Goal: Transaction & Acquisition: Purchase product/service

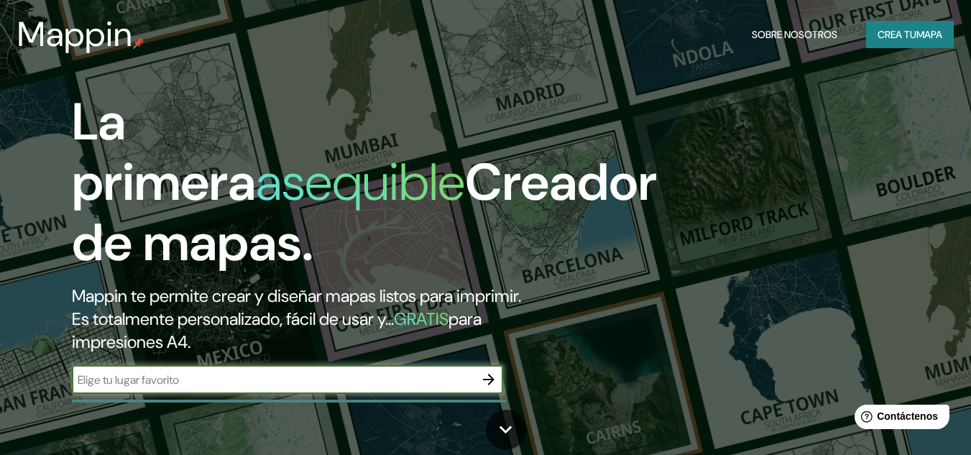
click at [165, 379] on input "text" at bounding box center [273, 379] width 402 height 17
type input "MERIDA, YUCATAN"
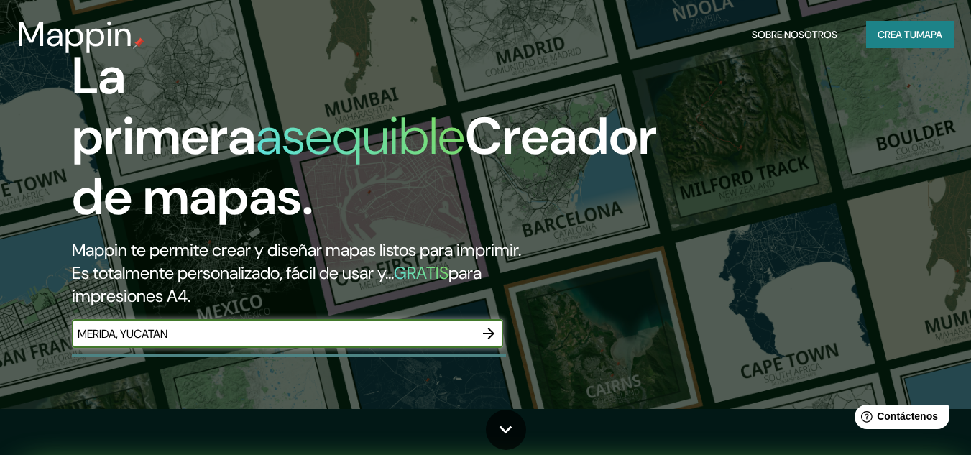
scroll to position [72, 0]
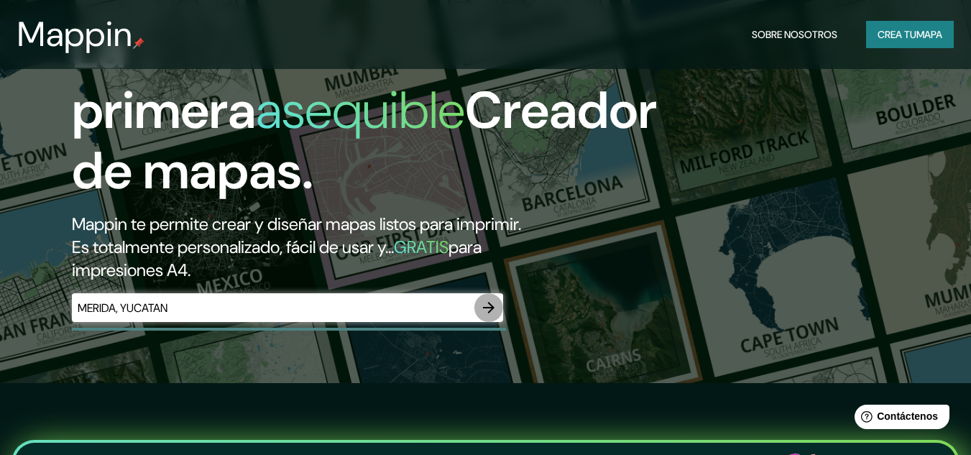
click at [489, 303] on icon "button" at bounding box center [488, 307] width 11 height 11
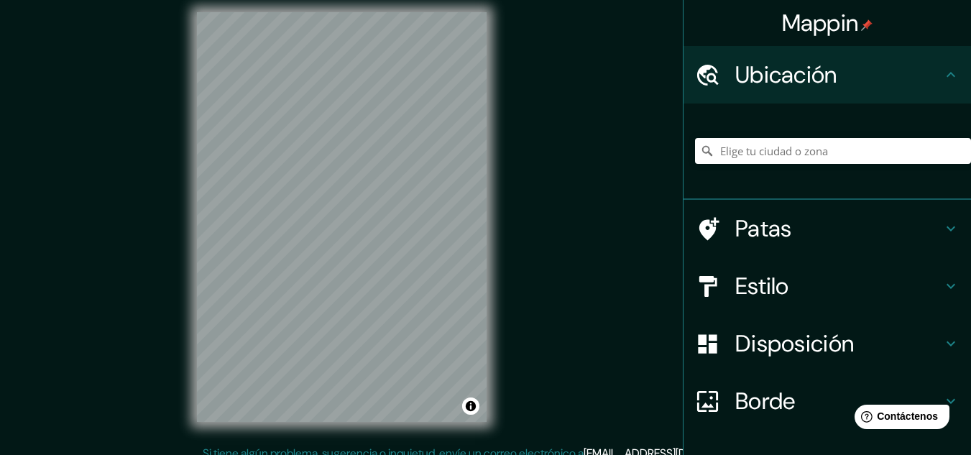
scroll to position [24, 0]
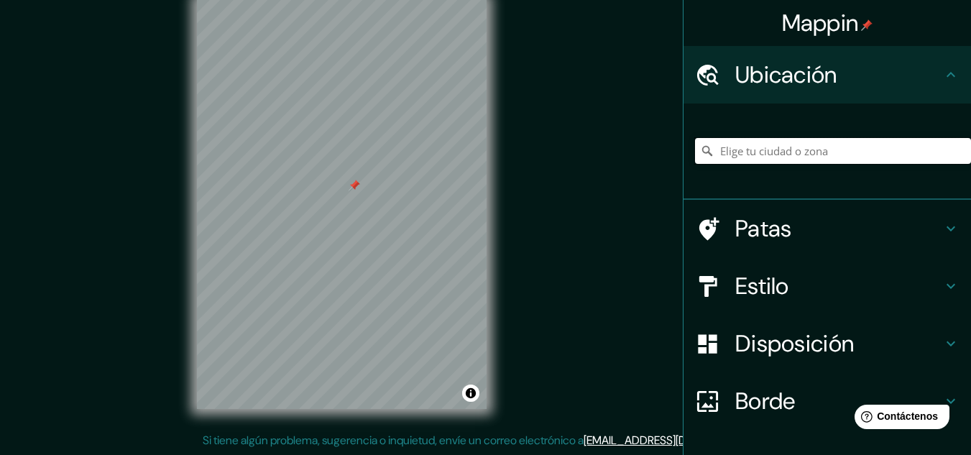
click at [746, 152] on input "Elige tu ciudad o zona" at bounding box center [833, 151] width 276 height 26
click at [772, 152] on input "Elige tu ciudad o zona" at bounding box center [833, 151] width 276 height 26
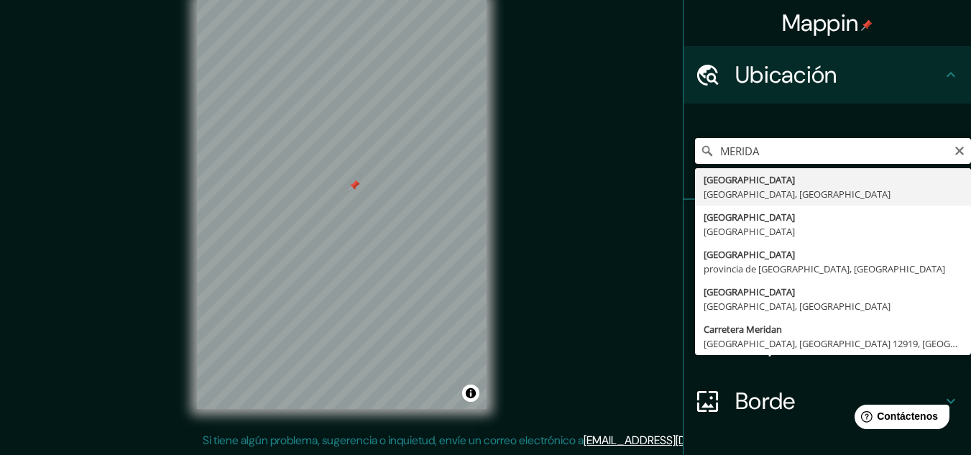
type input "[GEOGRAPHIC_DATA], [GEOGRAPHIC_DATA], [GEOGRAPHIC_DATA]"
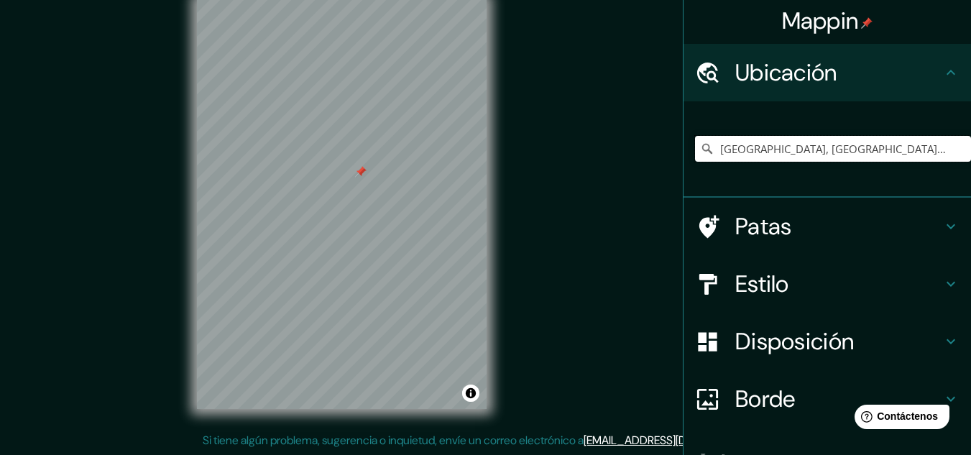
scroll to position [0, 0]
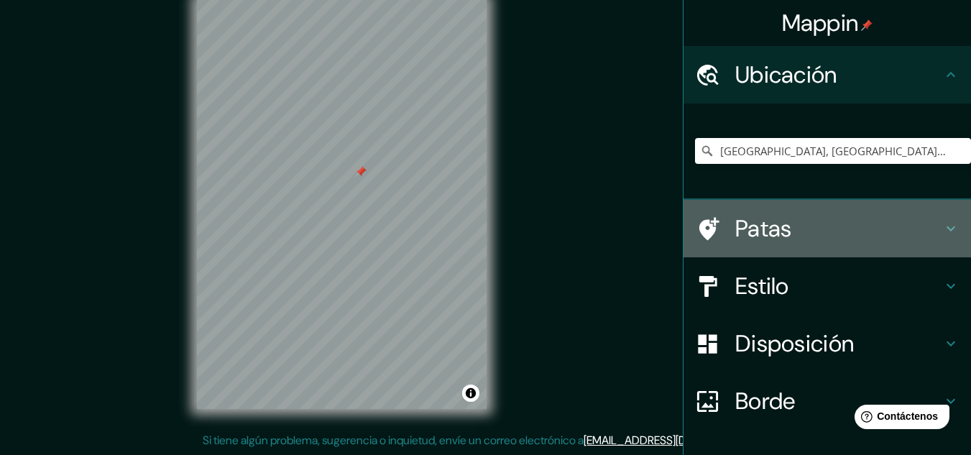
click at [942, 228] on icon at bounding box center [950, 228] width 17 height 17
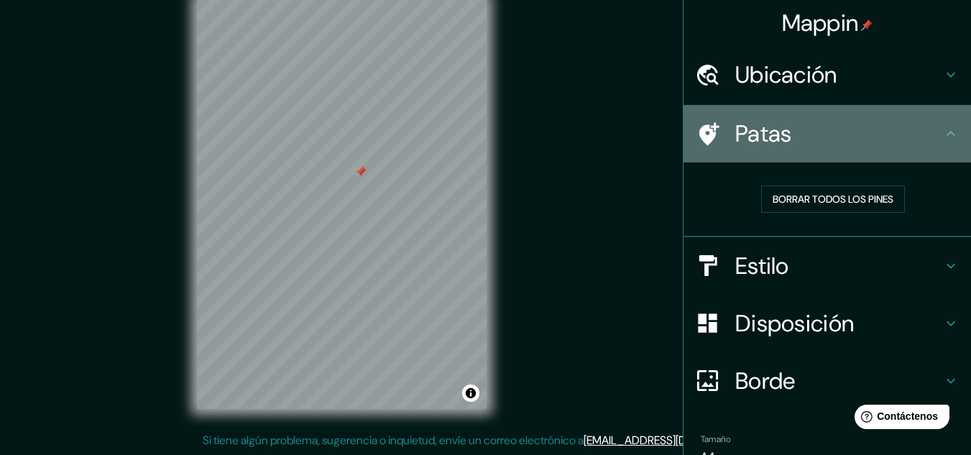
click at [942, 138] on icon at bounding box center [950, 133] width 17 height 17
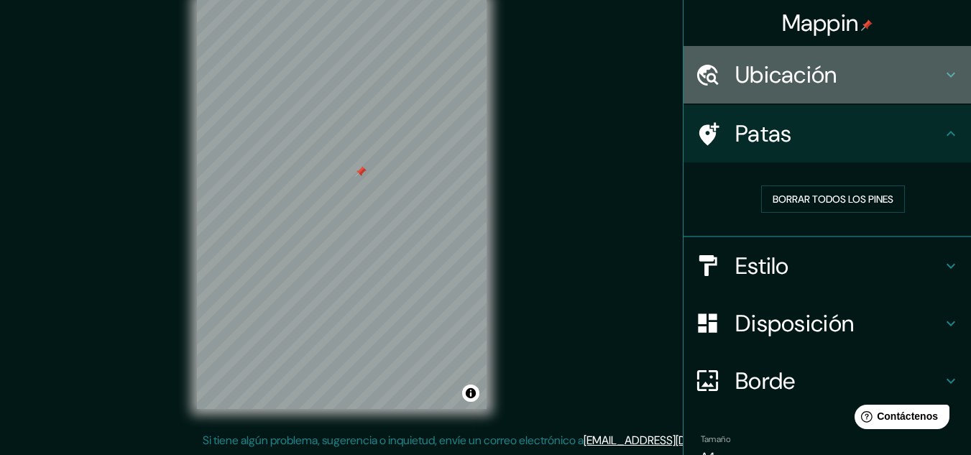
click at [942, 73] on icon at bounding box center [950, 74] width 17 height 17
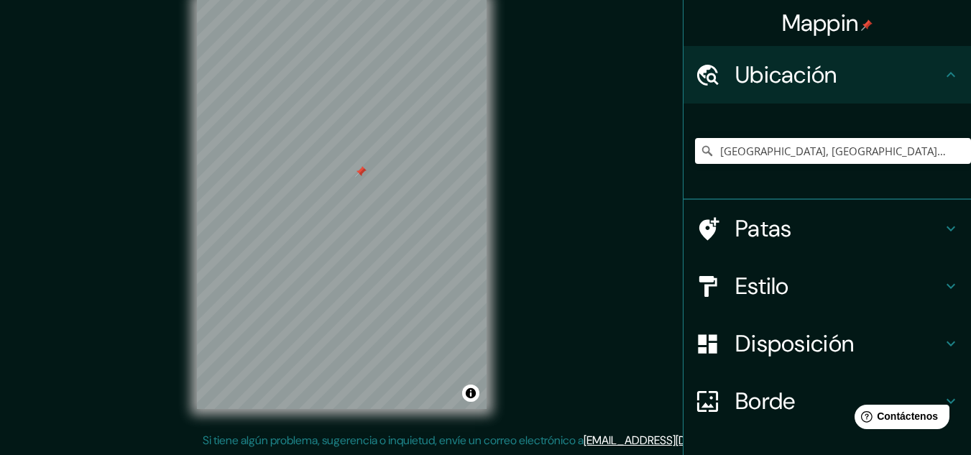
click at [942, 73] on icon at bounding box center [950, 74] width 17 height 17
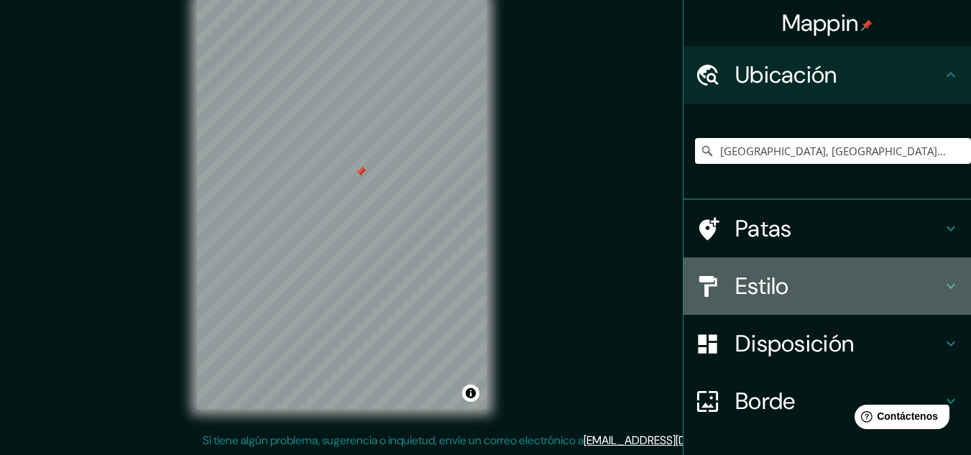
click at [942, 284] on icon at bounding box center [950, 285] width 17 height 17
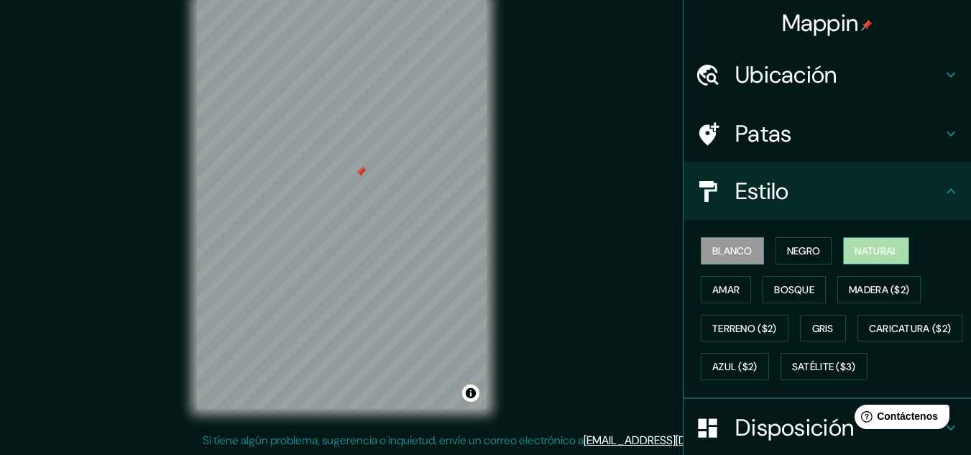
click at [856, 245] on font "Natural" at bounding box center [875, 250] width 43 height 13
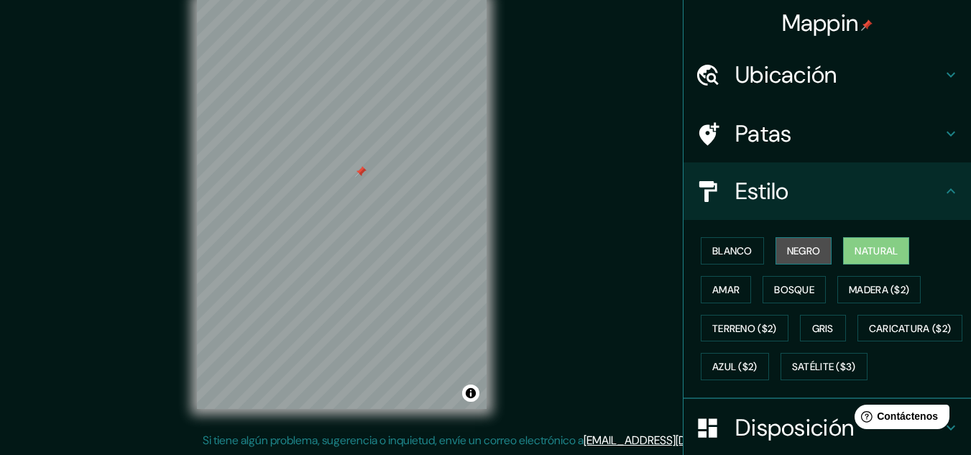
click at [805, 251] on font "Negro" at bounding box center [804, 250] width 34 height 13
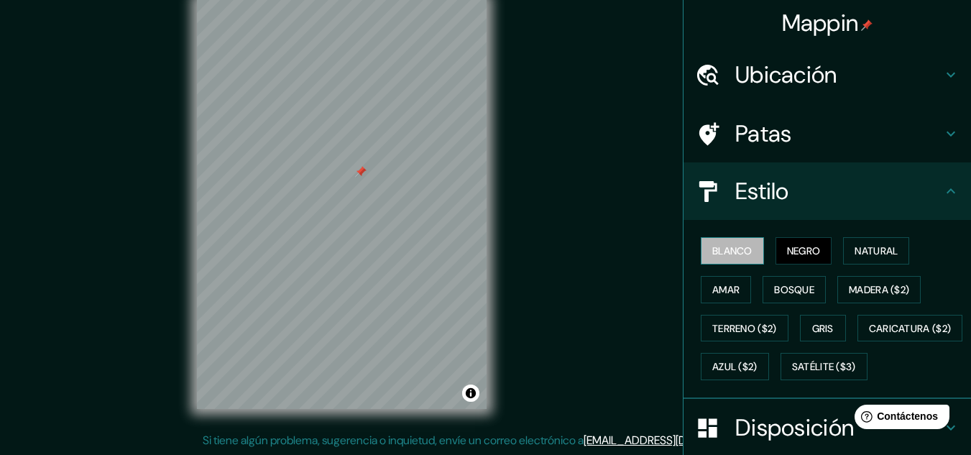
click at [730, 245] on font "Blanco" at bounding box center [732, 250] width 40 height 13
click at [803, 247] on font "Negro" at bounding box center [804, 250] width 34 height 13
click at [713, 246] on font "Blanco" at bounding box center [732, 250] width 40 height 13
click at [712, 284] on font "Amar" at bounding box center [725, 289] width 27 height 13
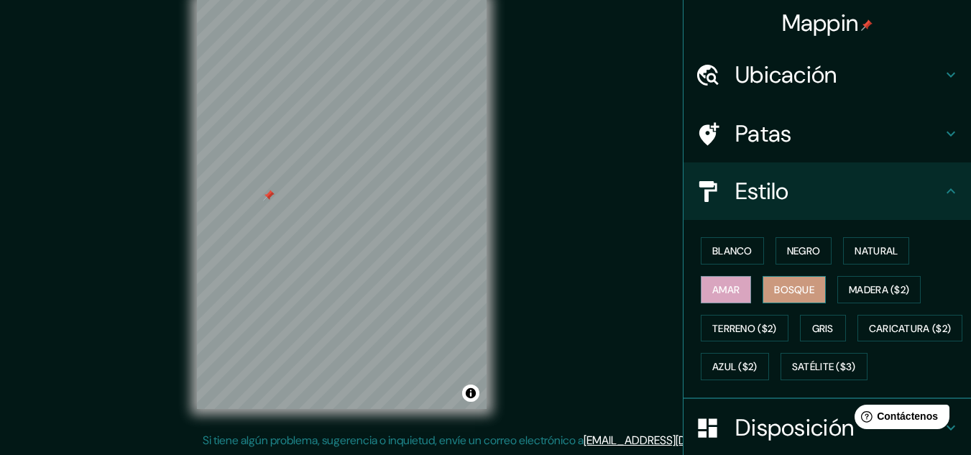
click at [774, 288] on font "Bosque" at bounding box center [794, 289] width 40 height 13
click at [840, 284] on button "Madera ($2)" at bounding box center [878, 289] width 83 height 27
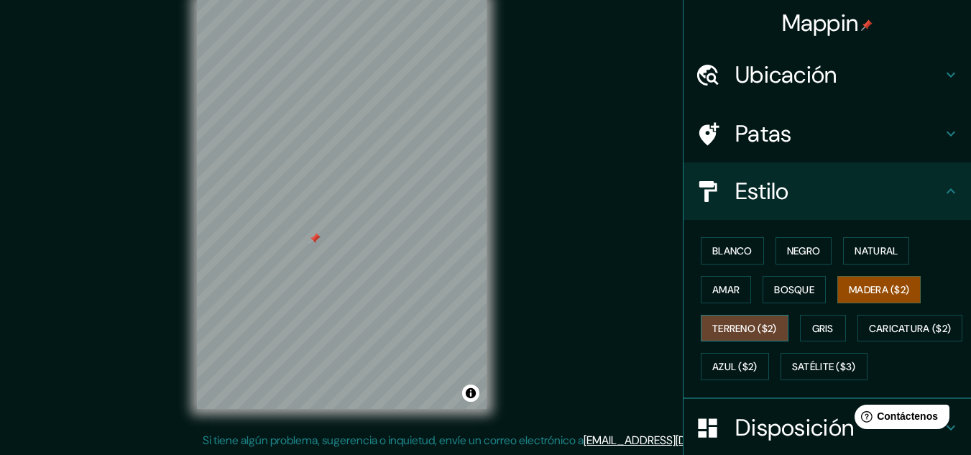
click at [744, 322] on font "Terreno ($2)" at bounding box center [744, 328] width 65 height 13
click at [822, 315] on button "Gris" at bounding box center [823, 328] width 46 height 27
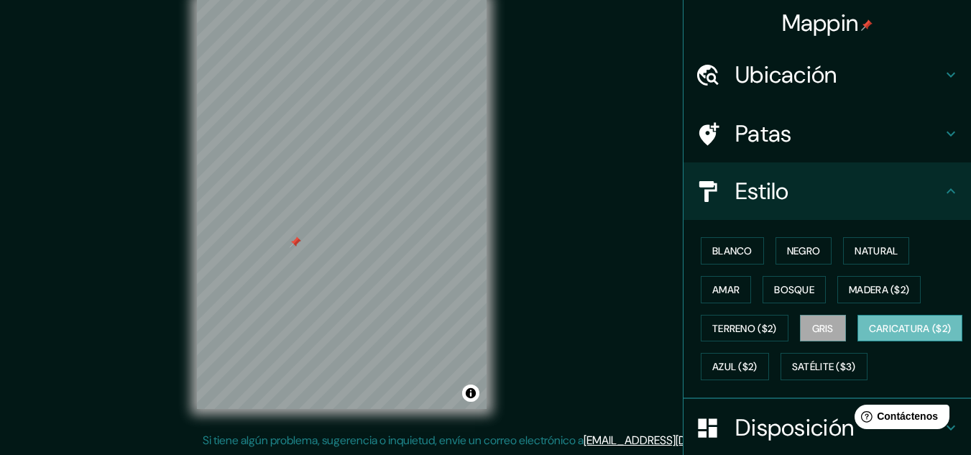
click at [869, 335] on font "Caricatura ($2)" at bounding box center [910, 328] width 83 height 13
click at [757, 371] on font "Azul ($2)" at bounding box center [734, 367] width 45 height 13
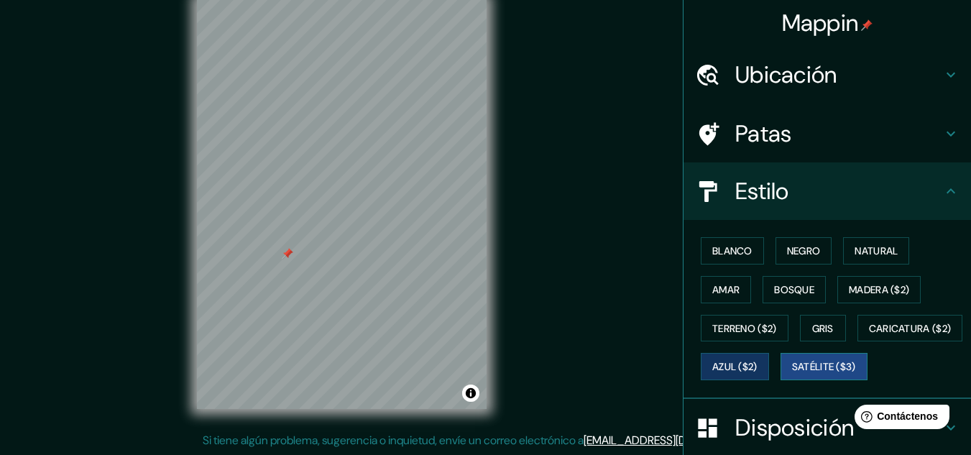
click at [792, 374] on font "Satélite ($3)" at bounding box center [824, 367] width 64 height 13
click at [831, 330] on button "Gris" at bounding box center [823, 328] width 46 height 27
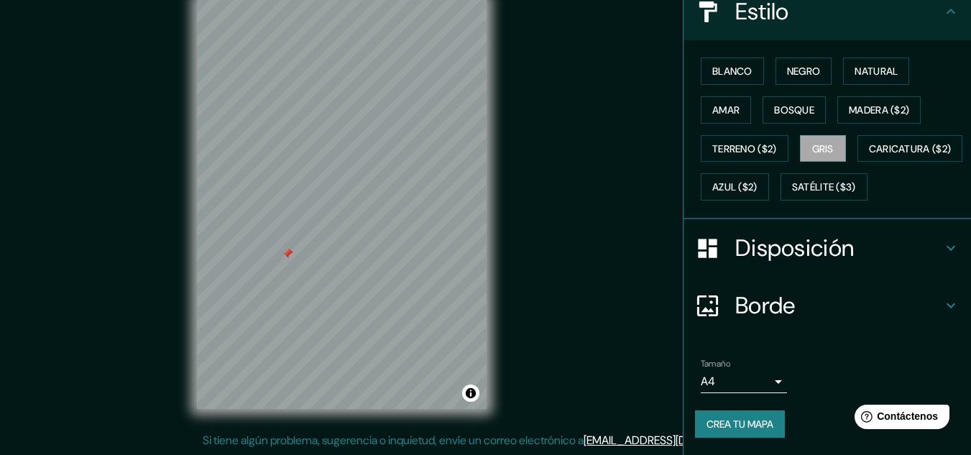
scroll to position [218, 0]
click at [296, 235] on div at bounding box center [295, 235] width 11 height 11
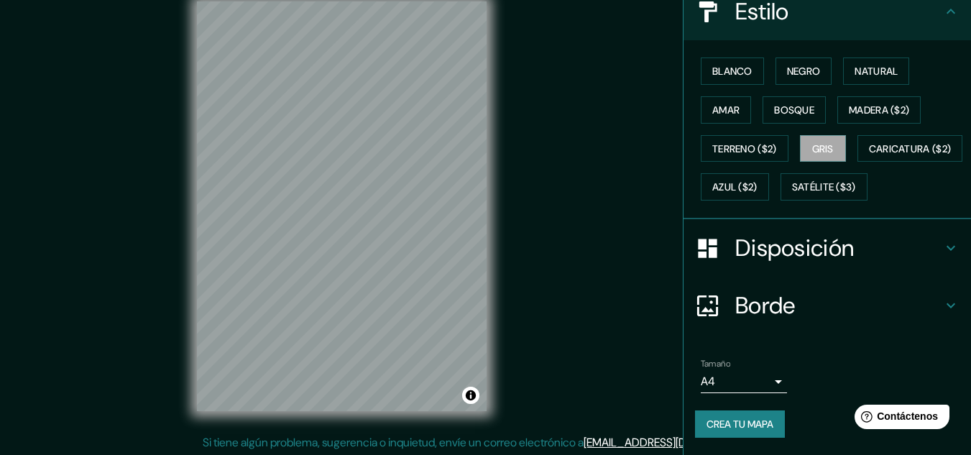
scroll to position [21, 0]
click at [522, 261] on div "Mappin Ubicación [GEOGRAPHIC_DATA], [GEOGRAPHIC_DATA], [GEOGRAPHIC_DATA] Patas …" at bounding box center [485, 218] width 971 height 478
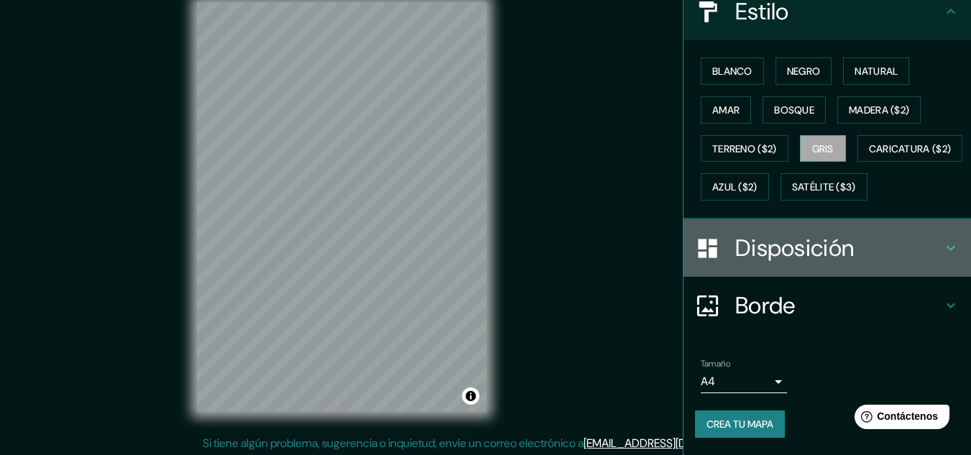
click at [921, 235] on h4 "Disposición" at bounding box center [838, 247] width 207 height 29
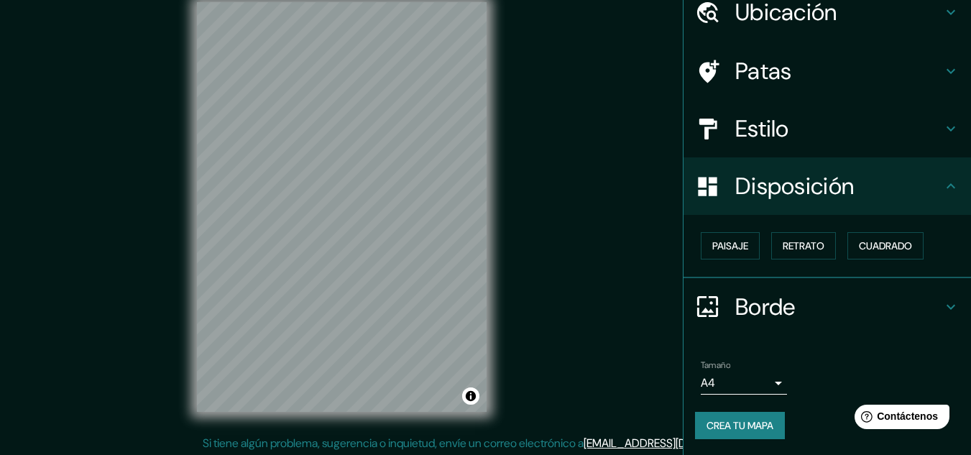
scroll to position [63, 0]
click at [735, 247] on font "Paisaje" at bounding box center [730, 245] width 36 height 13
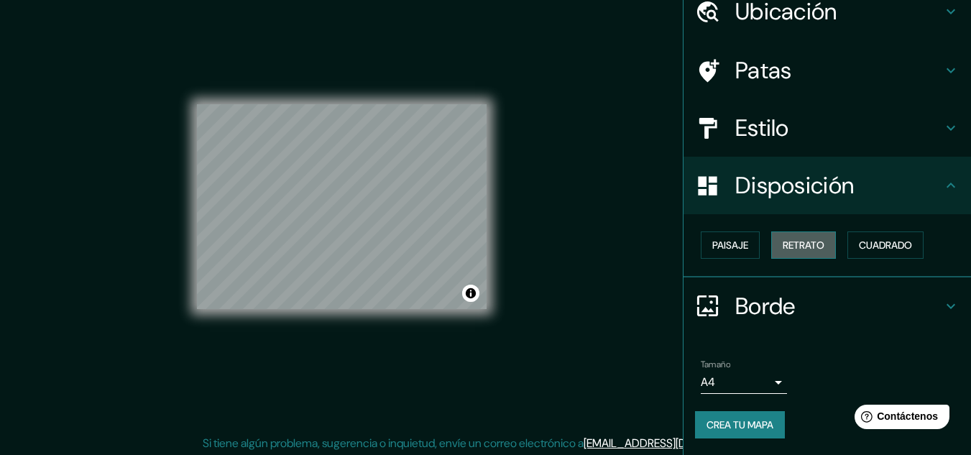
click at [784, 249] on font "Retrato" at bounding box center [803, 245] width 42 height 13
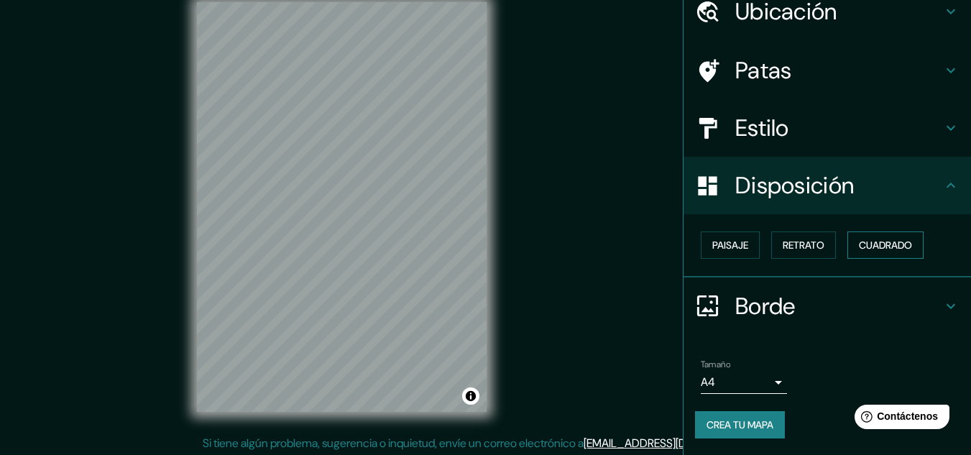
click at [847, 244] on button "Cuadrado" at bounding box center [885, 244] width 76 height 27
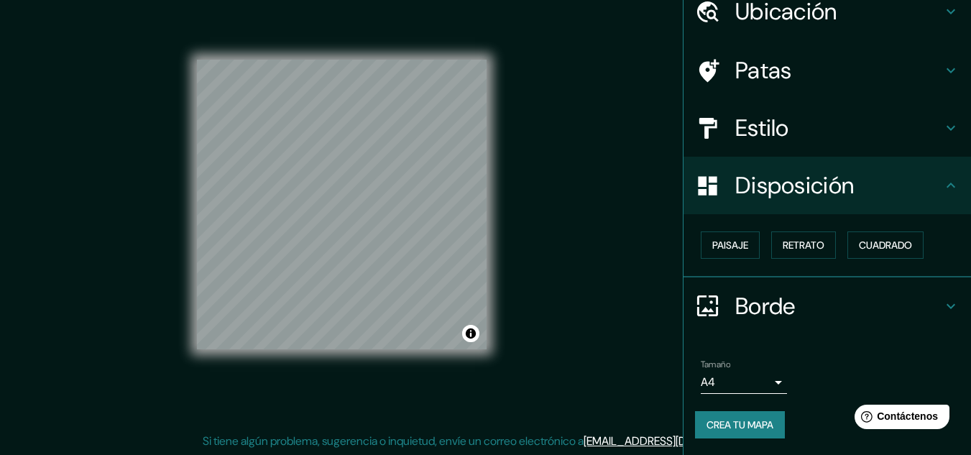
scroll to position [24, 0]
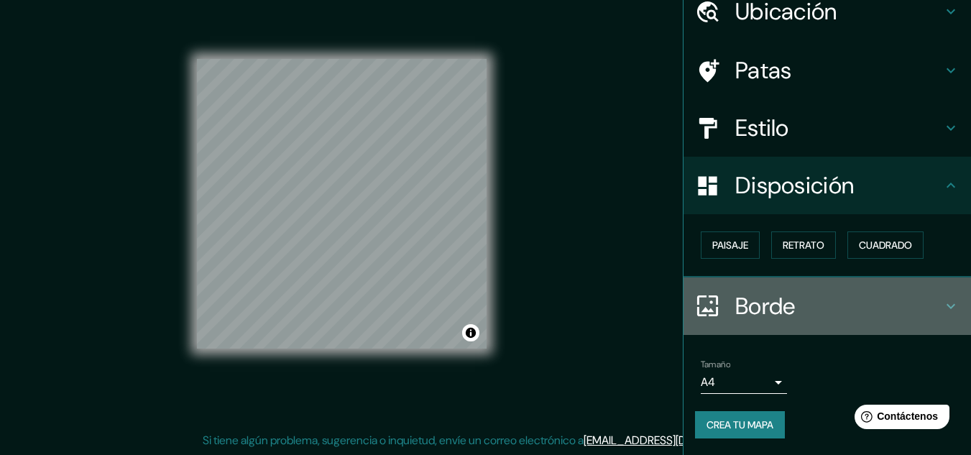
click at [930, 300] on h4 "Borde" at bounding box center [838, 306] width 207 height 29
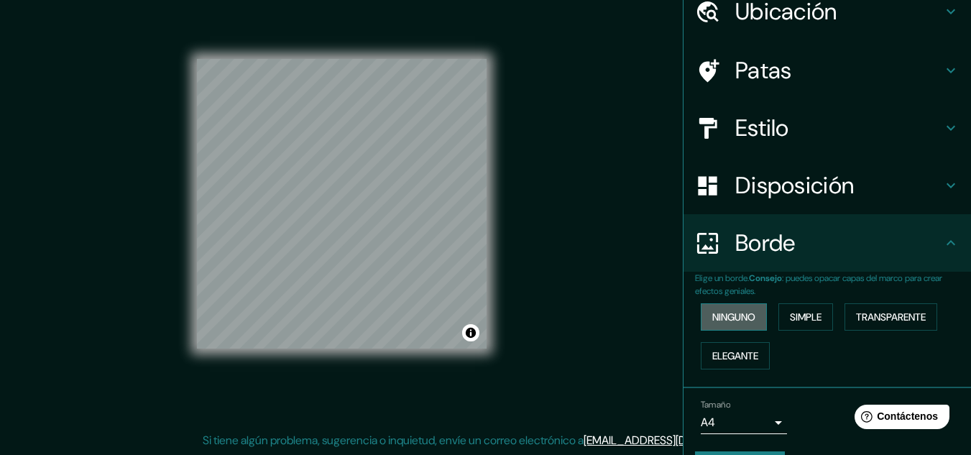
click at [728, 315] on font "Ninguno" at bounding box center [733, 316] width 43 height 13
click at [792, 313] on font "Simple" at bounding box center [806, 316] width 32 height 13
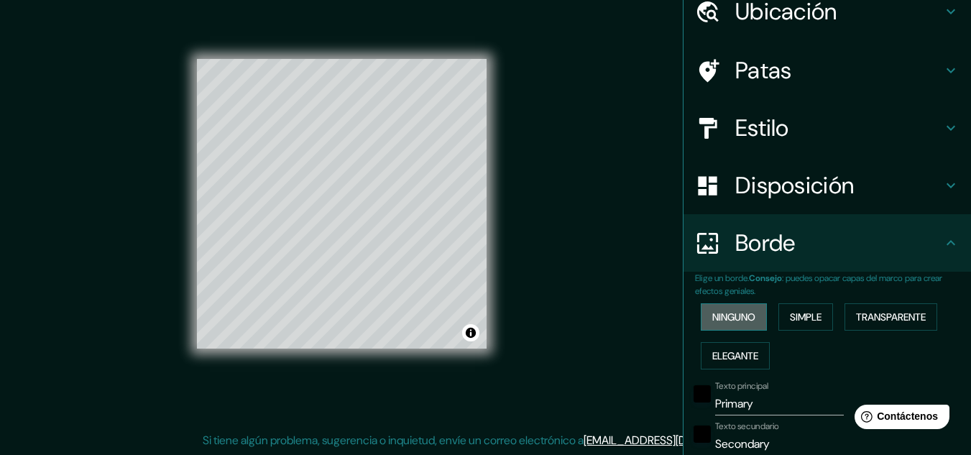
click at [733, 317] on font "Ninguno" at bounding box center [733, 316] width 43 height 13
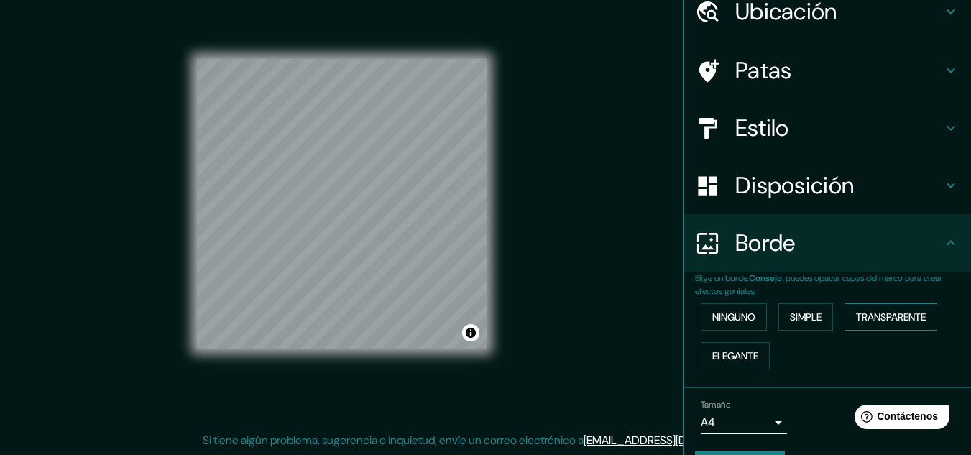
click at [877, 315] on font "Transparente" at bounding box center [891, 316] width 70 height 13
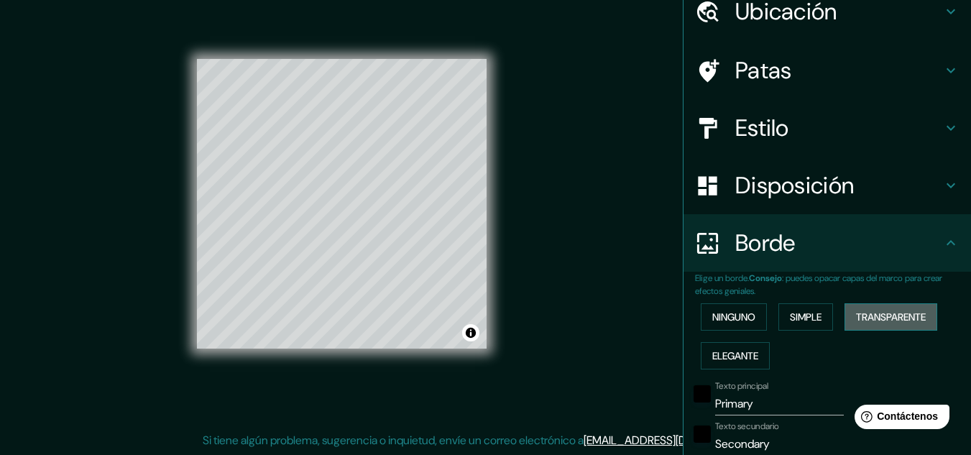
click at [876, 314] on font "Transparente" at bounding box center [891, 316] width 70 height 13
type input "193"
type input "32"
click at [733, 359] on font "Elegante" at bounding box center [735, 355] width 46 height 13
click at [712, 318] on font "Ninguno" at bounding box center [733, 316] width 43 height 13
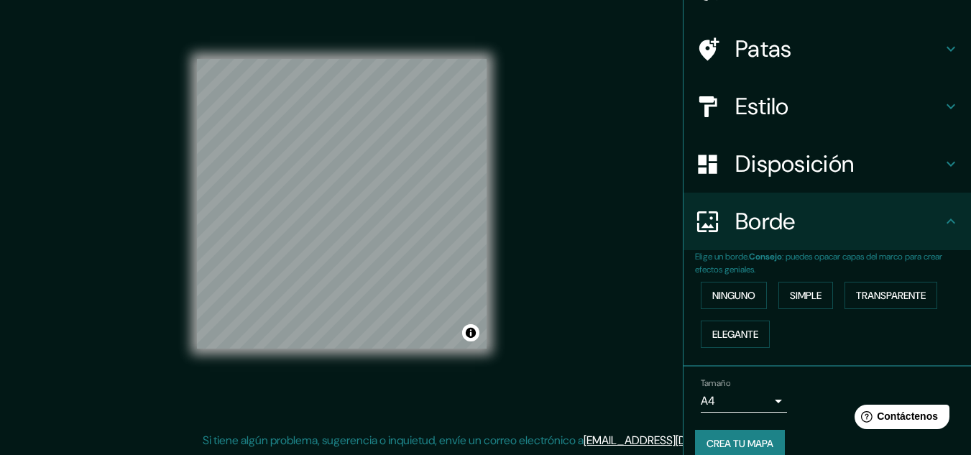
scroll to position [103, 0]
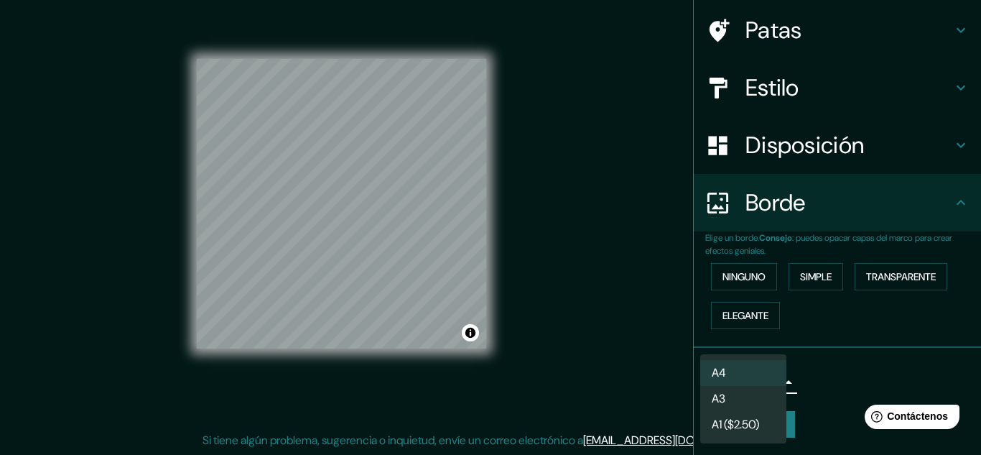
click at [772, 385] on body "Mappin Ubicación [GEOGRAPHIC_DATA], [GEOGRAPHIC_DATA], [GEOGRAPHIC_DATA] Patas …" at bounding box center [490, 203] width 981 height 455
click at [739, 403] on li "A3" at bounding box center [743, 399] width 86 height 27
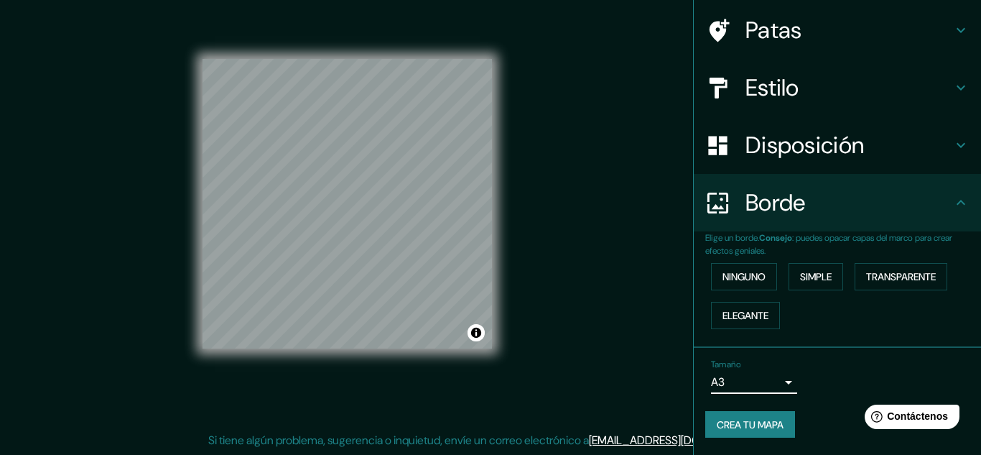
click at [770, 376] on body "Mappin Ubicación [GEOGRAPHIC_DATA], [GEOGRAPHIC_DATA], [GEOGRAPHIC_DATA] Patas …" at bounding box center [490, 203] width 981 height 455
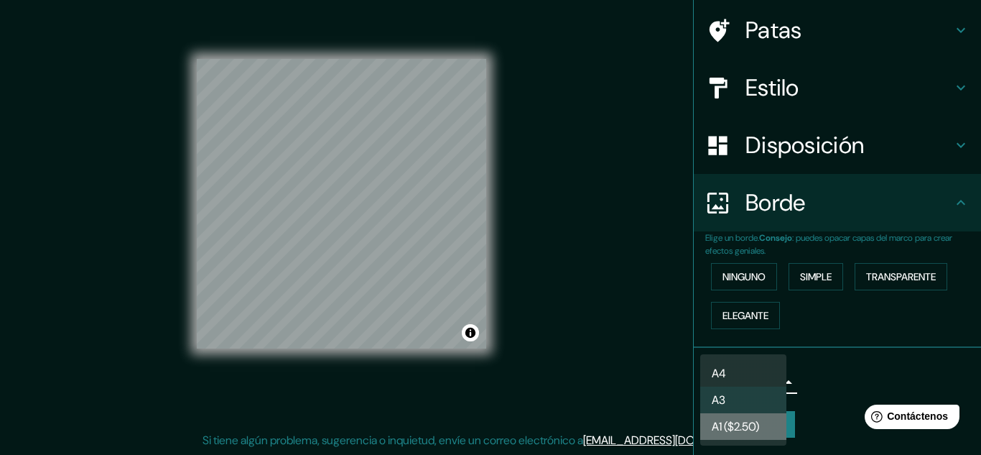
click at [753, 430] on font "A1 ($2.50)" at bounding box center [735, 426] width 47 height 15
click at [762, 381] on body "Mappin Ubicación [GEOGRAPHIC_DATA], [GEOGRAPHIC_DATA], [GEOGRAPHIC_DATA] Patas …" at bounding box center [490, 203] width 981 height 455
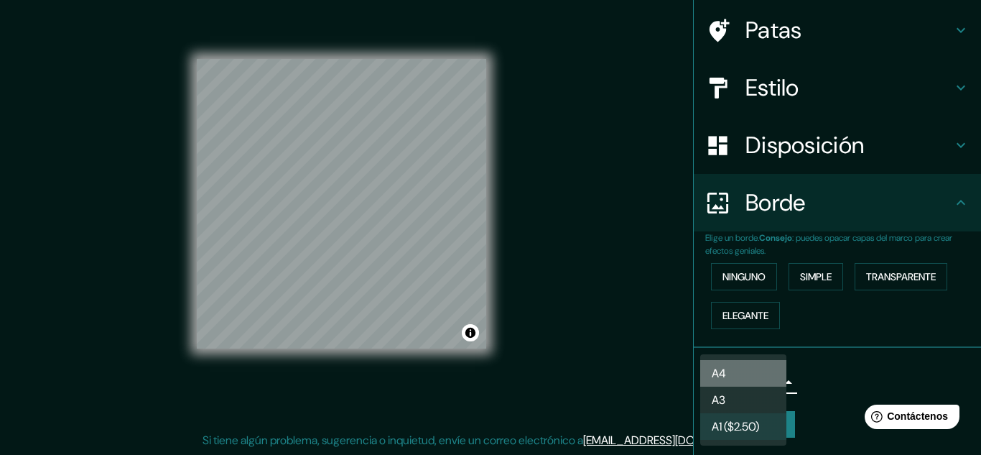
click at [739, 367] on li "A4" at bounding box center [743, 373] width 86 height 27
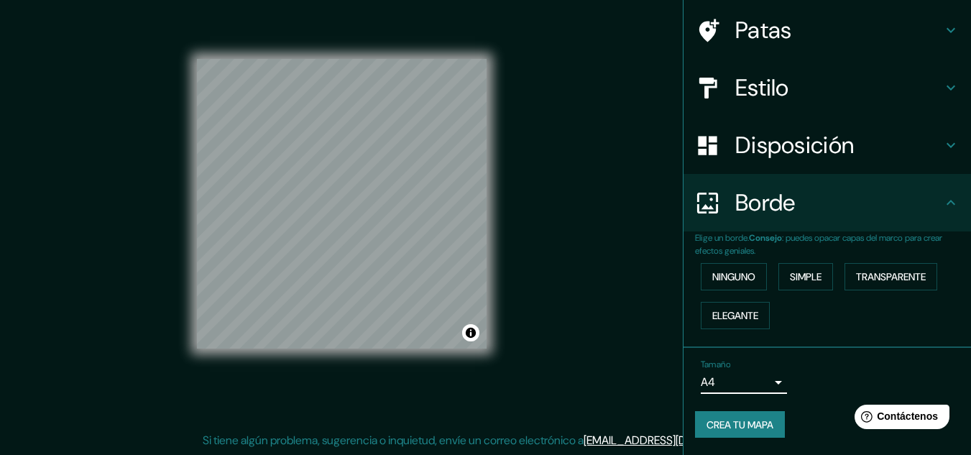
click at [752, 424] on font "Crea tu mapa" at bounding box center [739, 424] width 67 height 13
click at [748, 422] on font "Crea tu mapa" at bounding box center [739, 424] width 67 height 13
click at [728, 422] on font "Crea tu mapa" at bounding box center [739, 424] width 67 height 13
click at [730, 423] on font "Crea tu mapa" at bounding box center [739, 424] width 67 height 13
click at [473, 332] on button "Activar o desactivar atribución" at bounding box center [470, 332] width 17 height 17
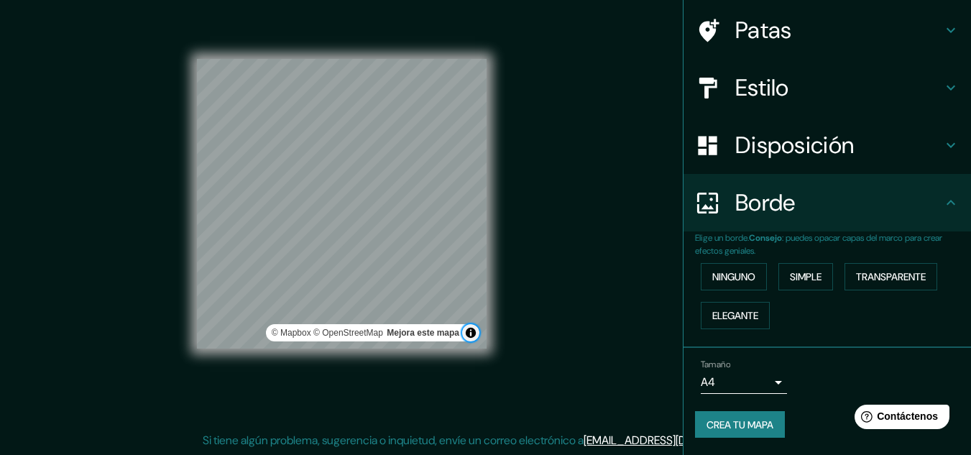
click at [473, 332] on button "Activar o desactivar atribución" at bounding box center [470, 332] width 17 height 17
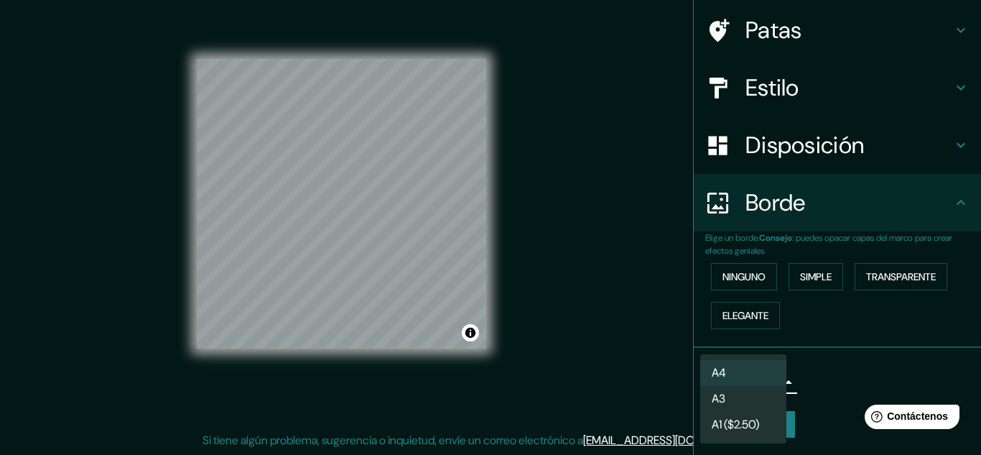
click at [754, 377] on body "Mappin Ubicación [GEOGRAPHIC_DATA], [GEOGRAPHIC_DATA], [GEOGRAPHIC_DATA] Patas …" at bounding box center [490, 203] width 981 height 455
click at [748, 369] on li "A4" at bounding box center [743, 373] width 86 height 27
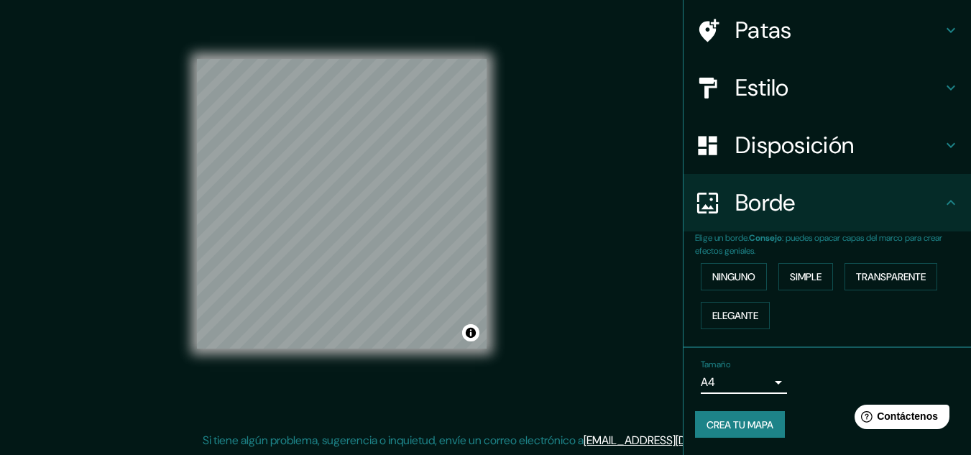
click at [932, 212] on div "Borde" at bounding box center [826, 202] width 287 height 57
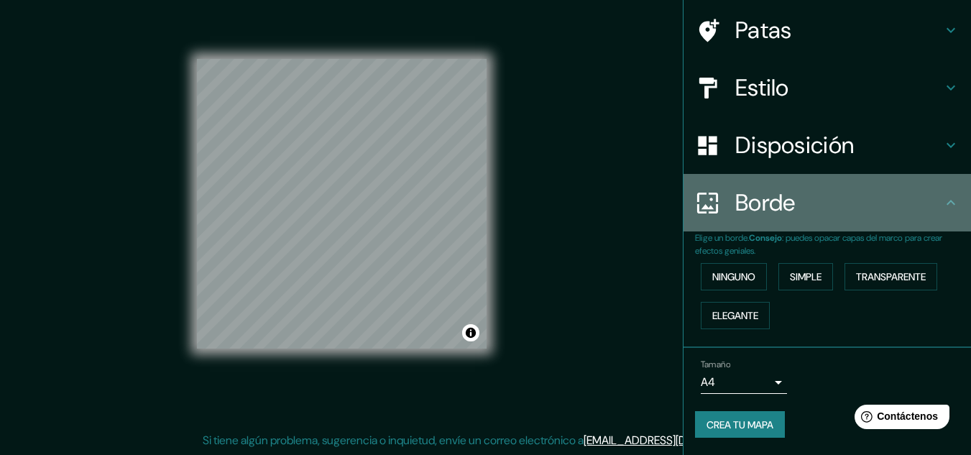
drag, startPoint x: 941, startPoint y: 186, endPoint x: 935, endPoint y: 200, distance: 15.8
click at [935, 200] on div "Borde" at bounding box center [826, 202] width 287 height 57
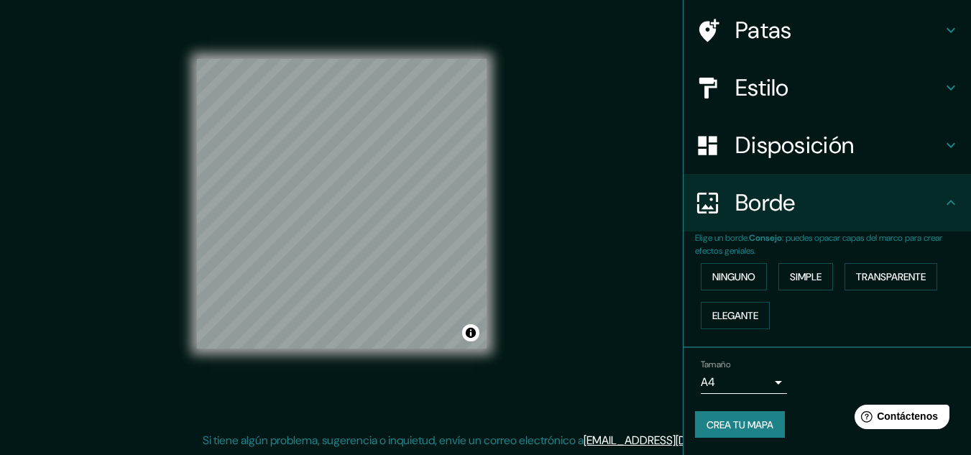
click at [942, 201] on icon at bounding box center [950, 202] width 17 height 17
click at [942, 146] on icon at bounding box center [950, 144] width 17 height 17
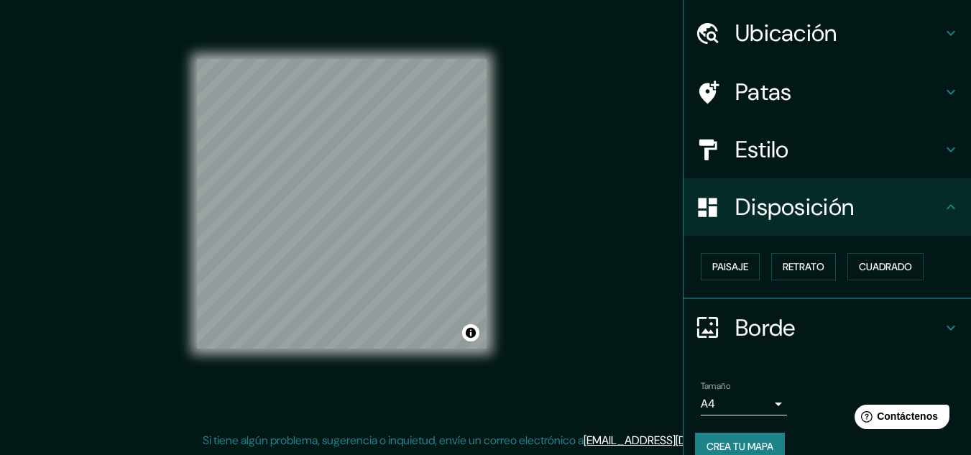
scroll to position [63, 0]
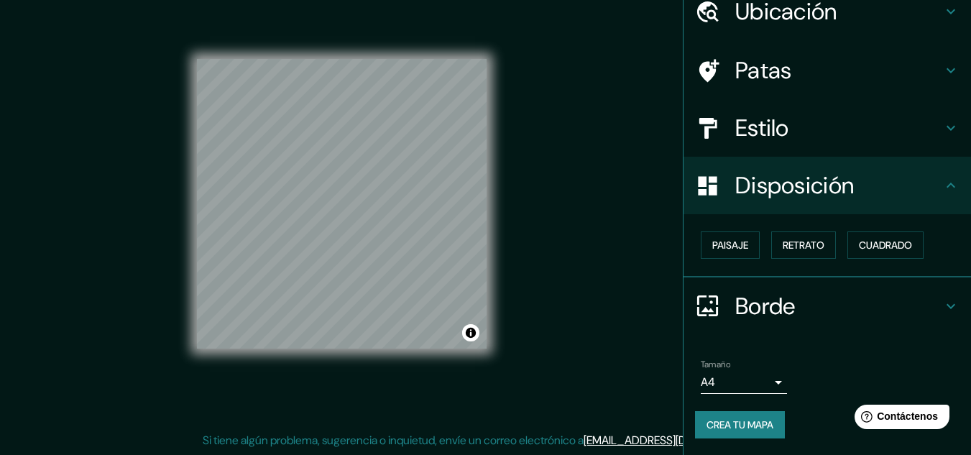
click at [932, 119] on div "Estilo" at bounding box center [826, 127] width 287 height 57
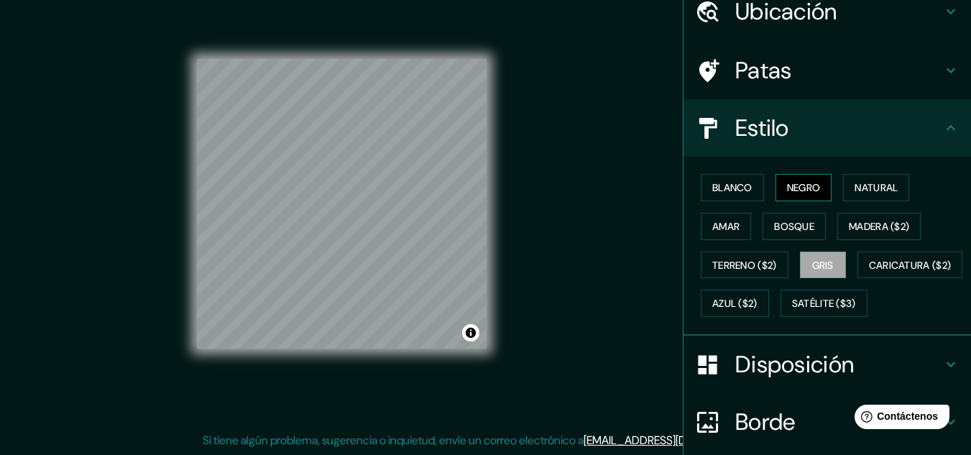
click at [797, 184] on font "Negro" at bounding box center [804, 187] width 34 height 13
click at [744, 189] on button "Blanco" at bounding box center [731, 187] width 63 height 27
click at [818, 269] on font "Gris" at bounding box center [823, 265] width 22 height 13
click at [942, 66] on icon at bounding box center [950, 70] width 17 height 17
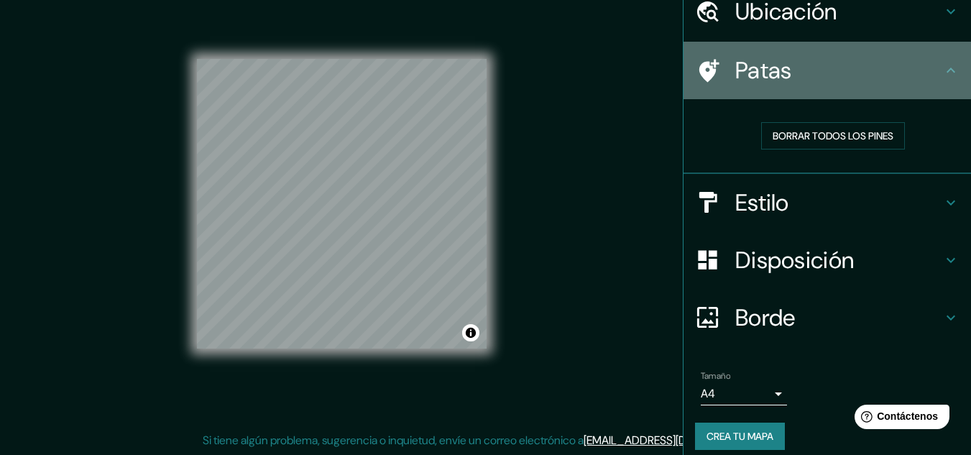
click at [942, 66] on icon at bounding box center [950, 70] width 17 height 17
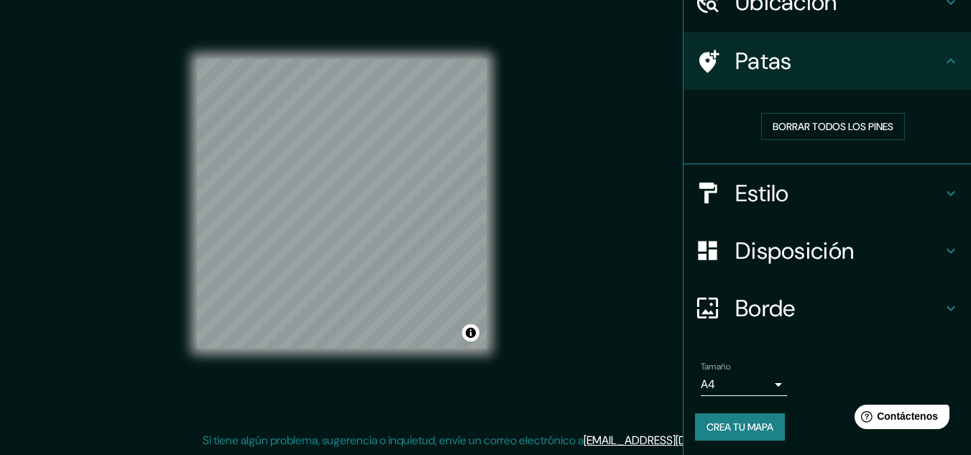
scroll to position [75, 0]
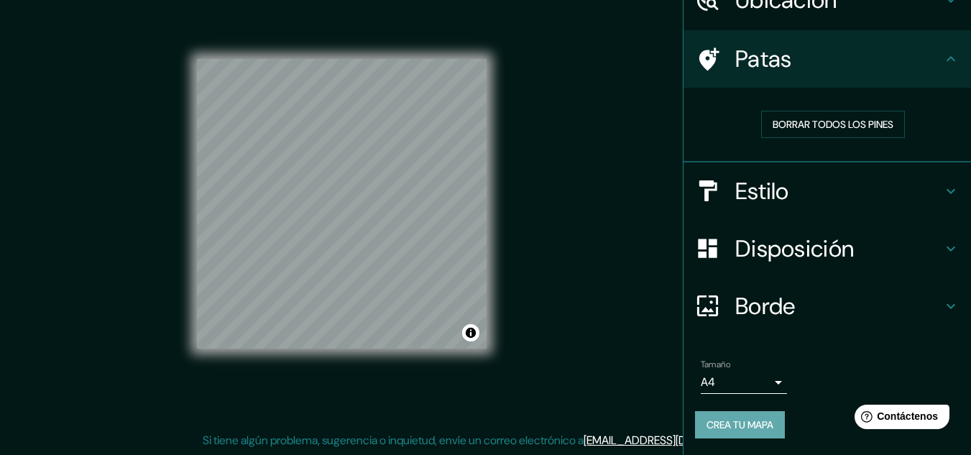
click at [753, 427] on font "Crea tu mapa" at bounding box center [739, 424] width 67 height 13
drag, startPoint x: 739, startPoint y: 417, endPoint x: 723, endPoint y: 413, distance: 16.4
click at [738, 418] on font "Crea tu mapa" at bounding box center [739, 424] width 67 height 13
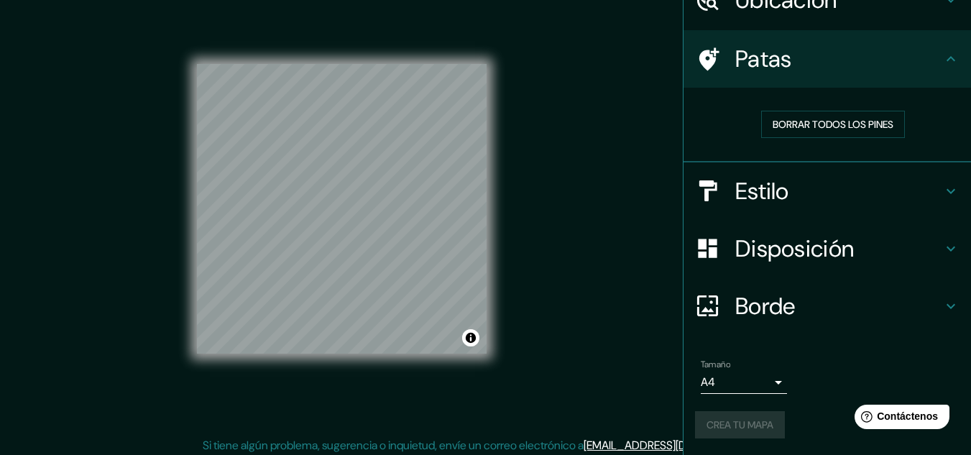
scroll to position [24, 0]
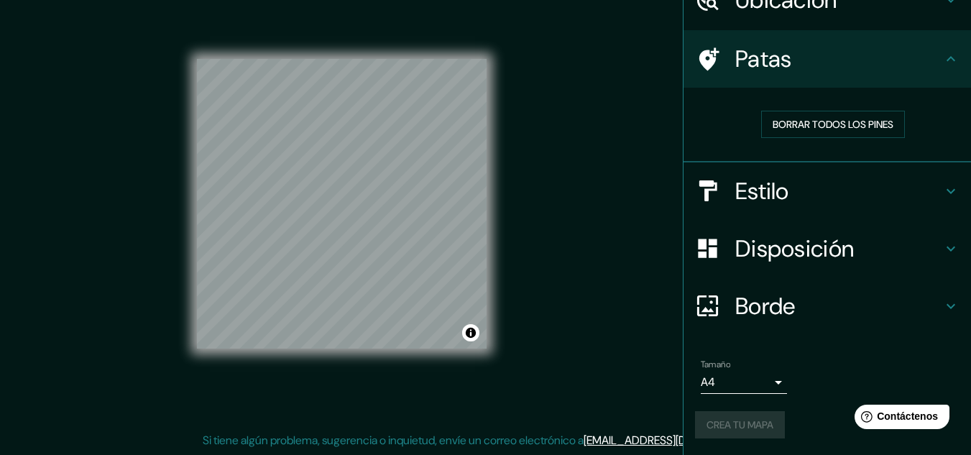
click at [601, 341] on div "Mappin Ubicación [GEOGRAPHIC_DATA], [GEOGRAPHIC_DATA], [GEOGRAPHIC_DATA] Patas …" at bounding box center [485, 215] width 971 height 478
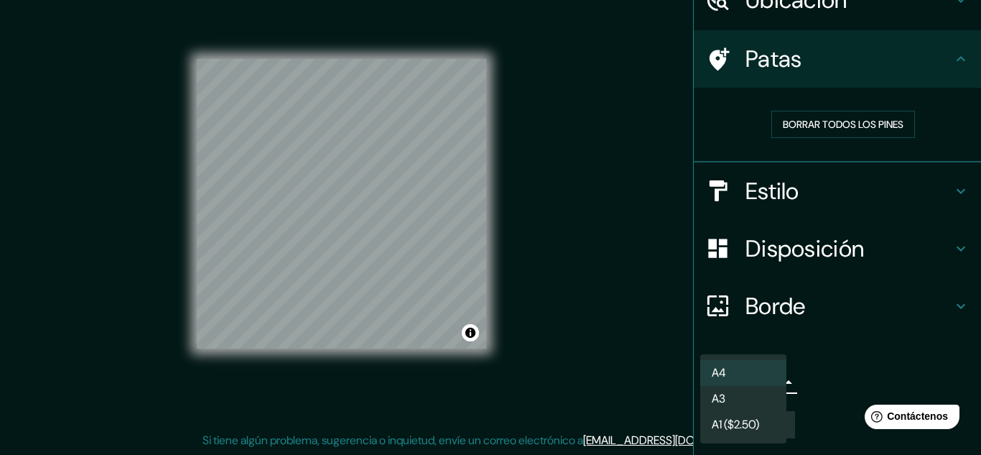
click at [767, 375] on body "Mappin Ubicación [GEOGRAPHIC_DATA], [GEOGRAPHIC_DATA], [GEOGRAPHIC_DATA] Patas …" at bounding box center [490, 203] width 981 height 455
click at [740, 396] on li "A3" at bounding box center [743, 399] width 86 height 27
type input "a4"
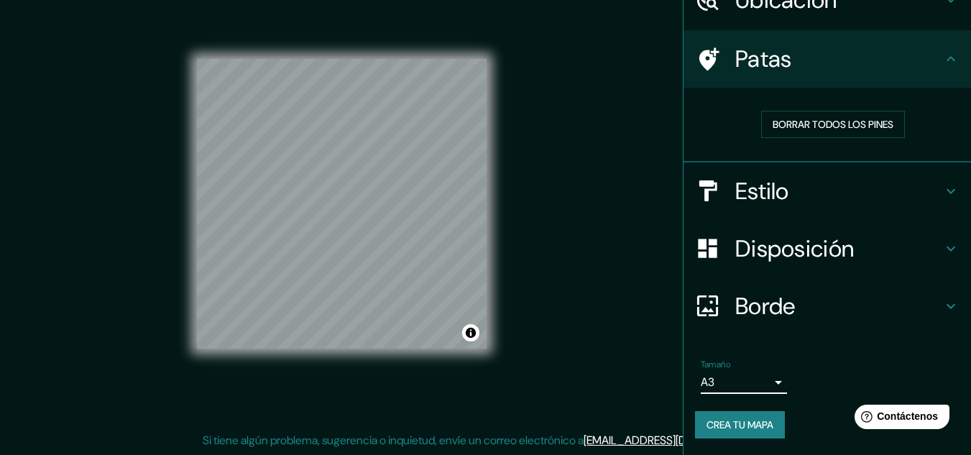
click at [724, 428] on font "Crea tu mapa" at bounding box center [739, 424] width 67 height 13
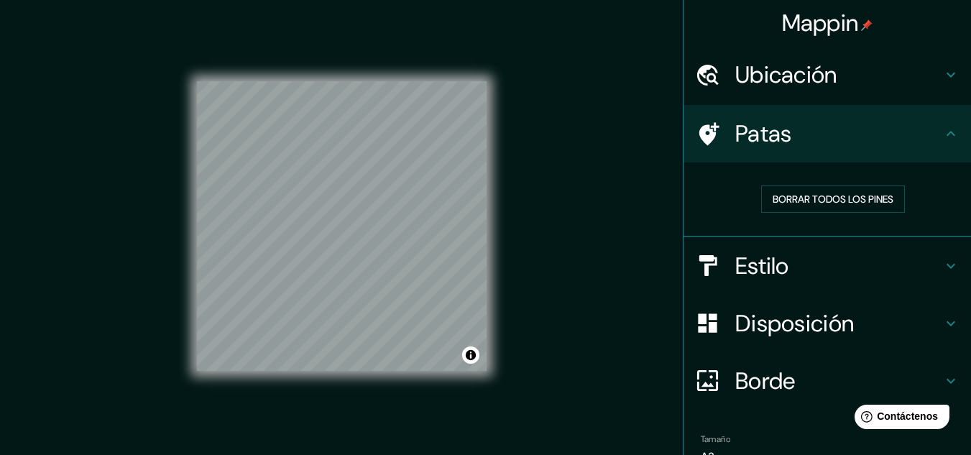
scroll to position [0, 0]
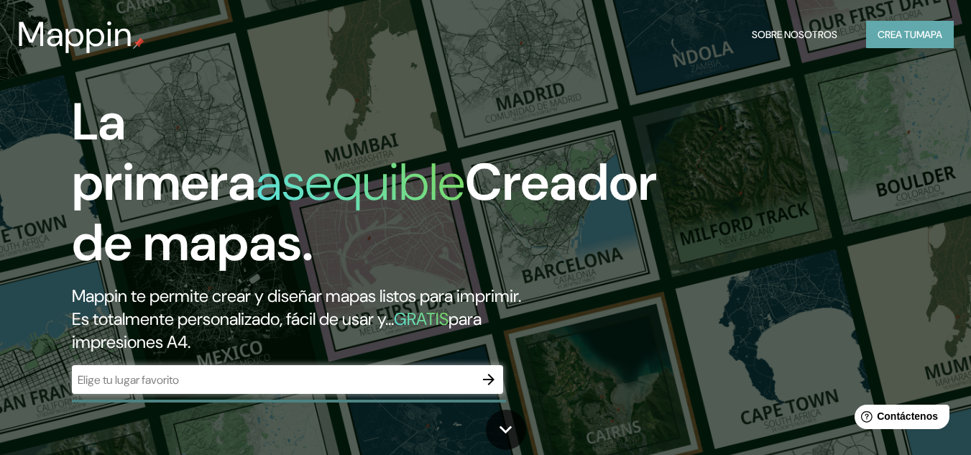
click at [889, 36] on font "Crea tu" at bounding box center [896, 34] width 39 height 13
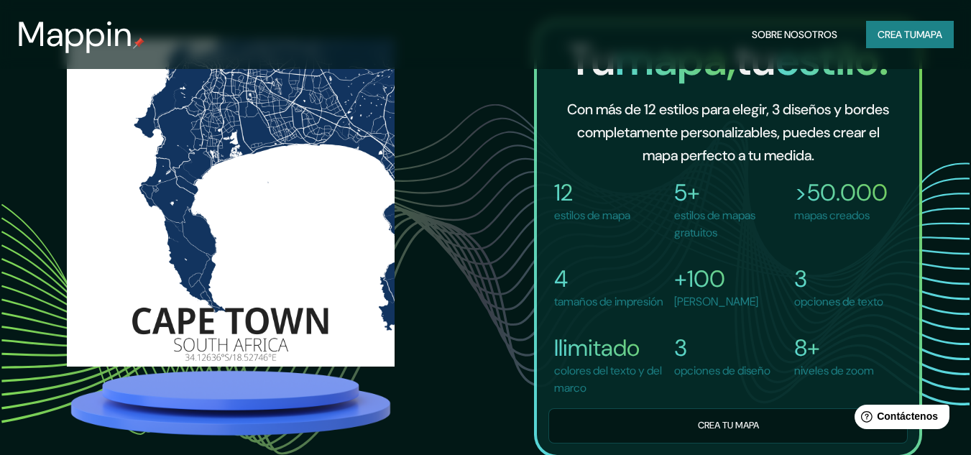
scroll to position [1078, 0]
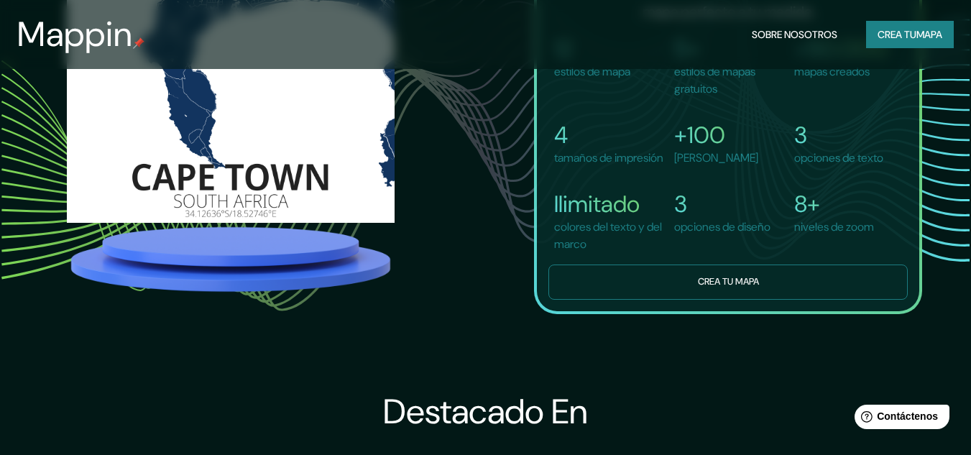
click at [750, 287] on font "Crea tu mapa" at bounding box center [728, 281] width 61 height 12
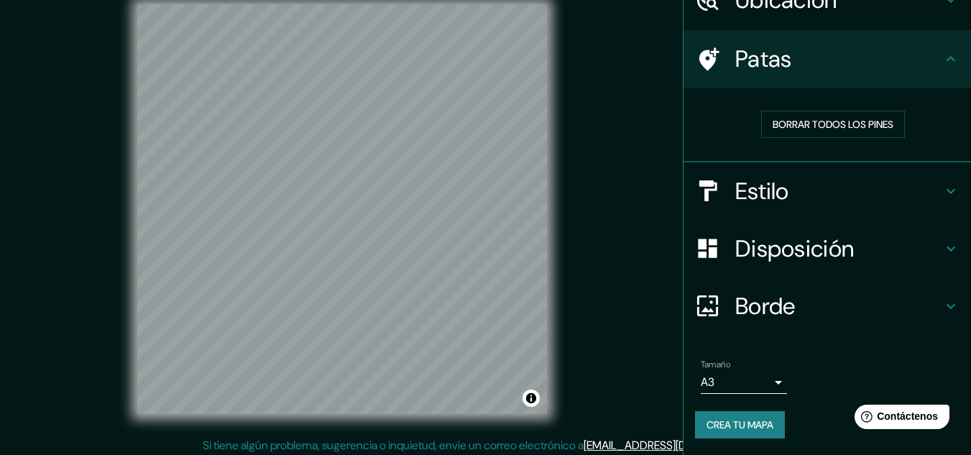
scroll to position [24, 0]
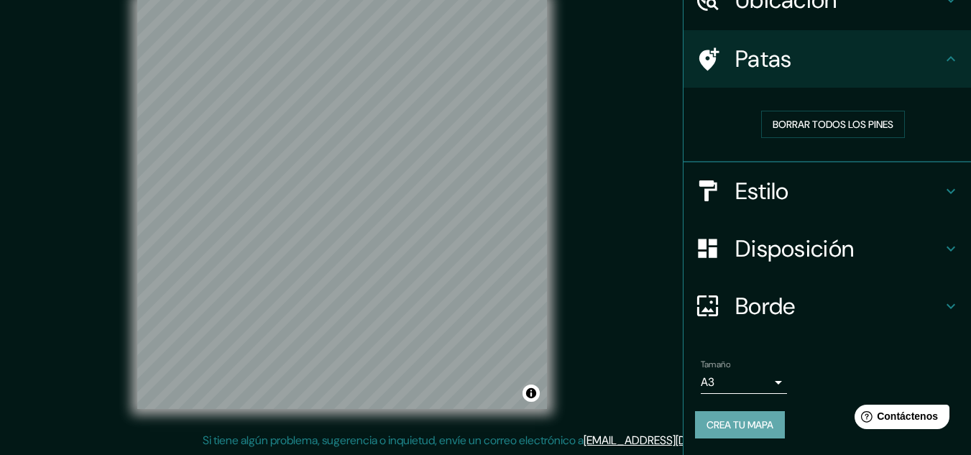
click at [733, 425] on font "Crea tu mapa" at bounding box center [739, 424] width 67 height 13
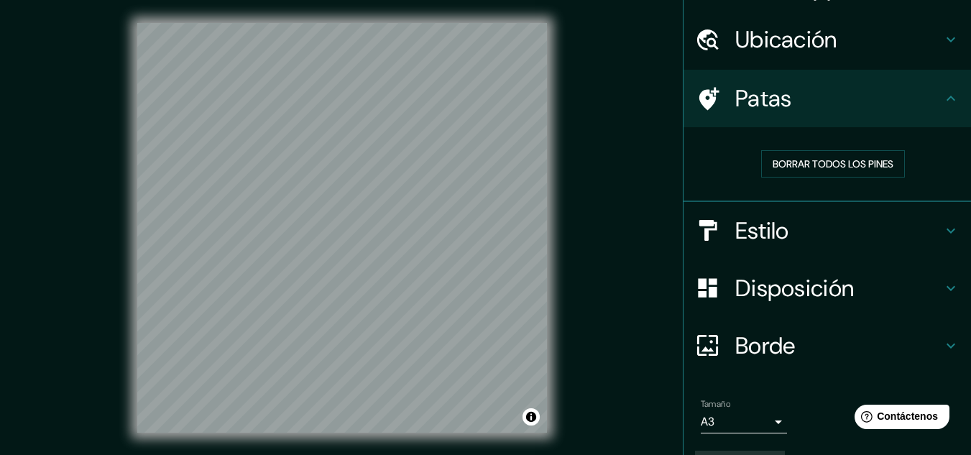
scroll to position [0, 0]
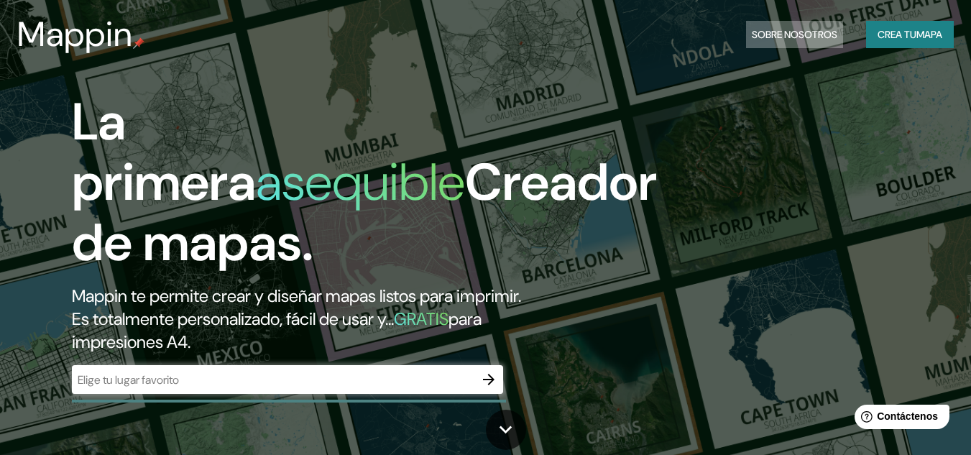
click at [820, 29] on font "Sobre nosotros" at bounding box center [793, 34] width 85 height 13
drag, startPoint x: 808, startPoint y: 40, endPoint x: 802, endPoint y: 34, distance: 8.7
click at [806, 38] on font "Sobre nosotros" at bounding box center [793, 34] width 85 height 13
